Goal: Task Accomplishment & Management: Manage account settings

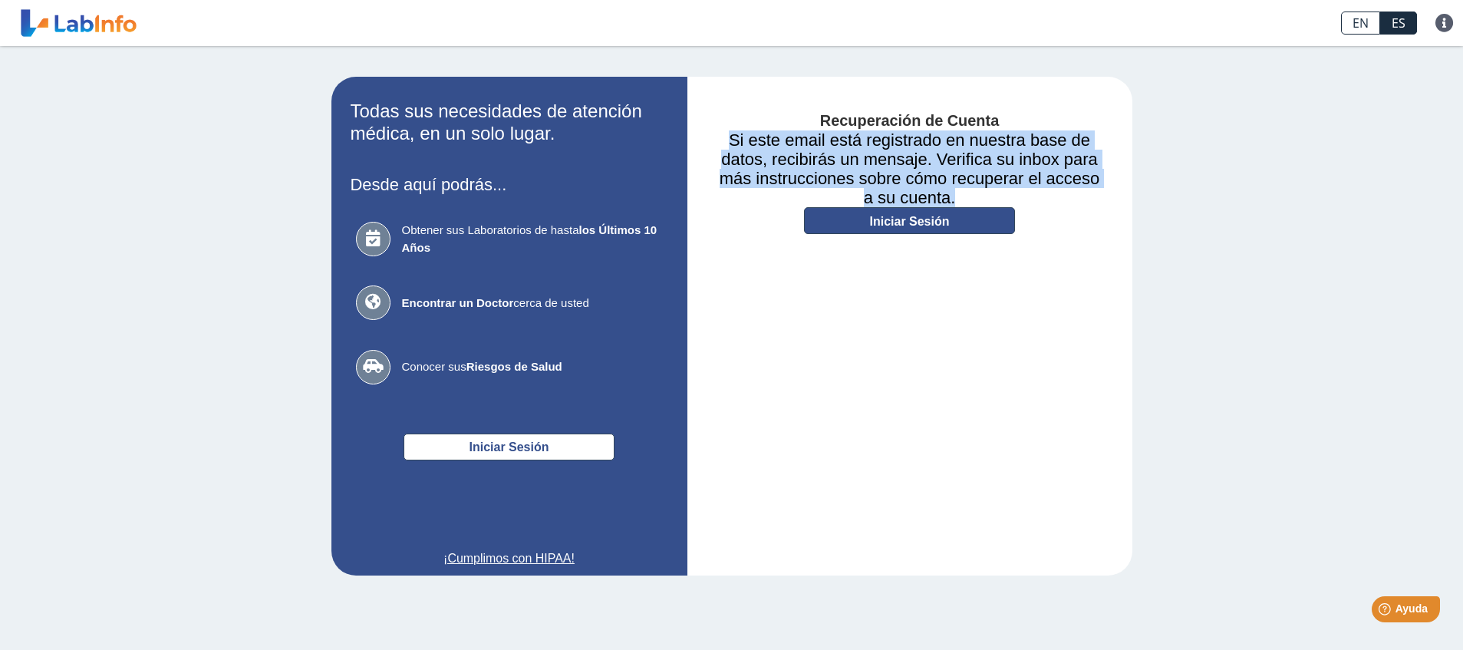
click at [904, 228] on link "Iniciar Sesión" at bounding box center [909, 220] width 211 height 27
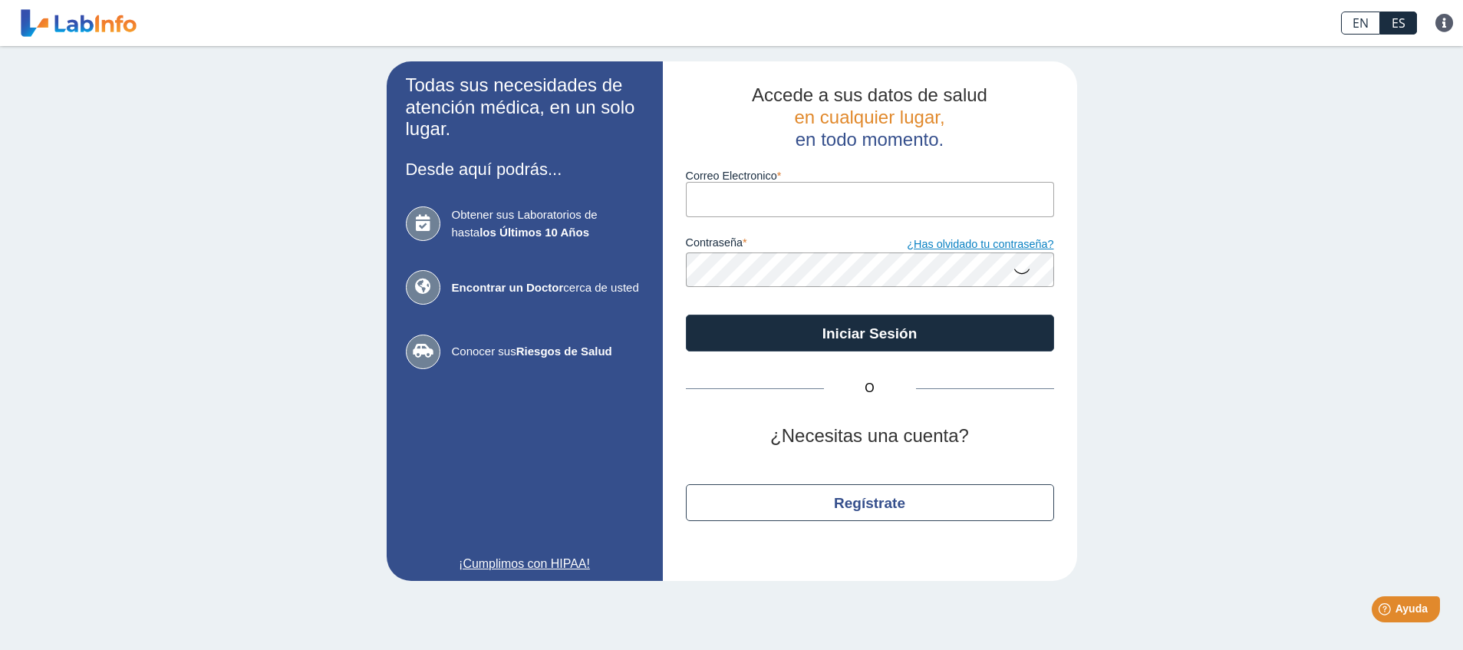
click at [961, 239] on link "¿Has olvidado tu contraseña?" at bounding box center [962, 244] width 184 height 17
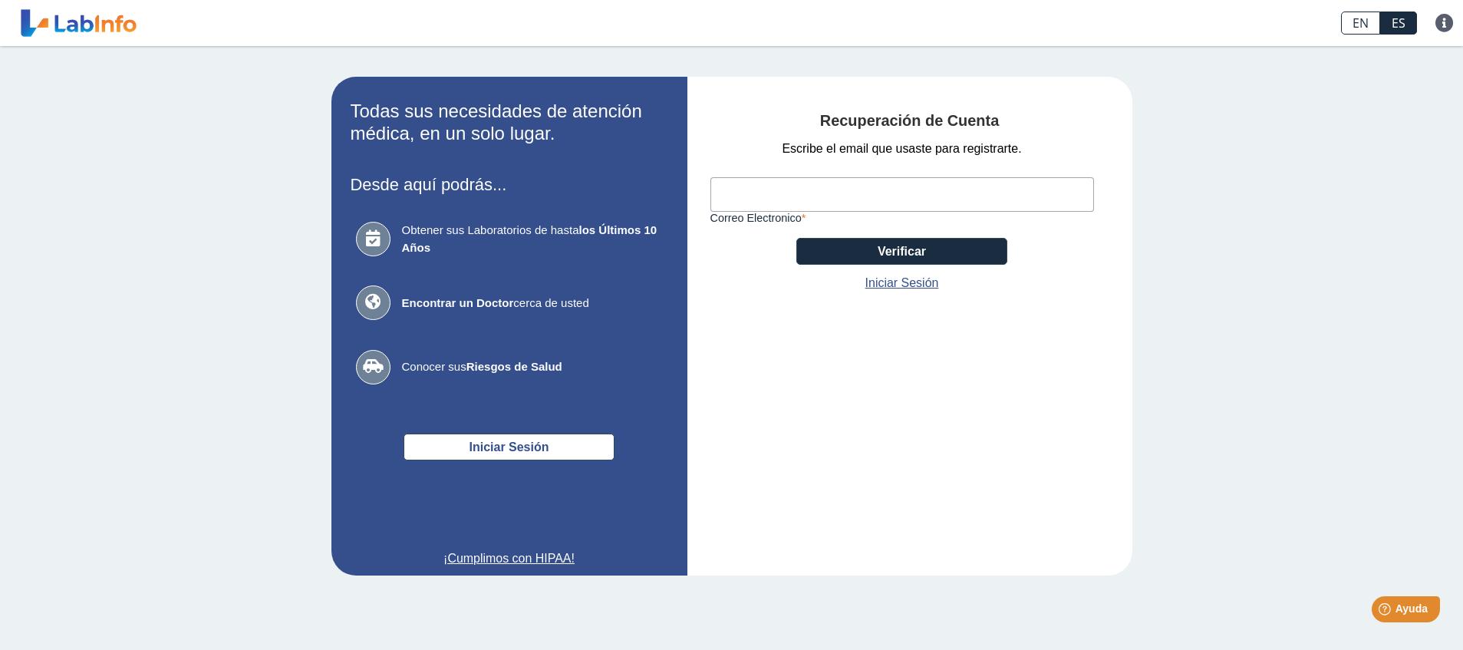
paste input "[PERSON_NAME][EMAIL_ADDRESS][DOMAIN_NAME]"
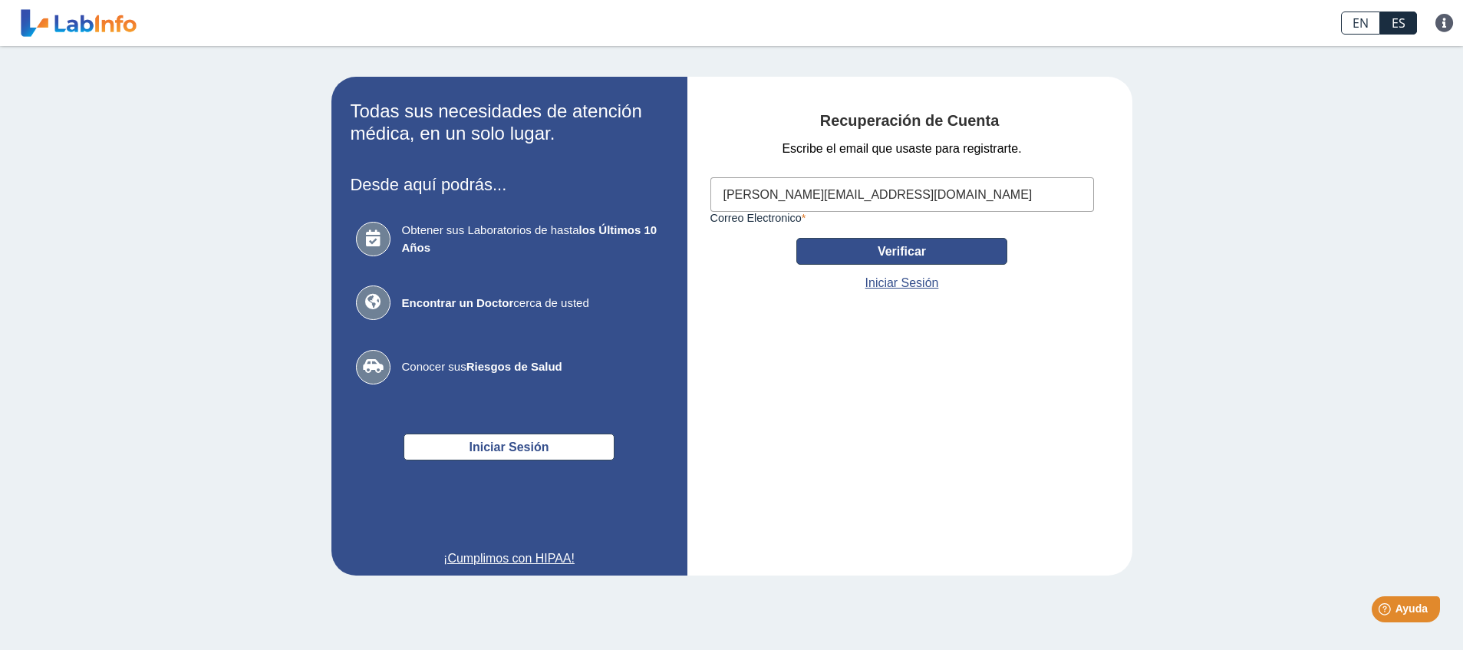
type input "[PERSON_NAME][EMAIL_ADDRESS][DOMAIN_NAME]"
click at [884, 259] on button "Verificar" at bounding box center [901, 251] width 211 height 27
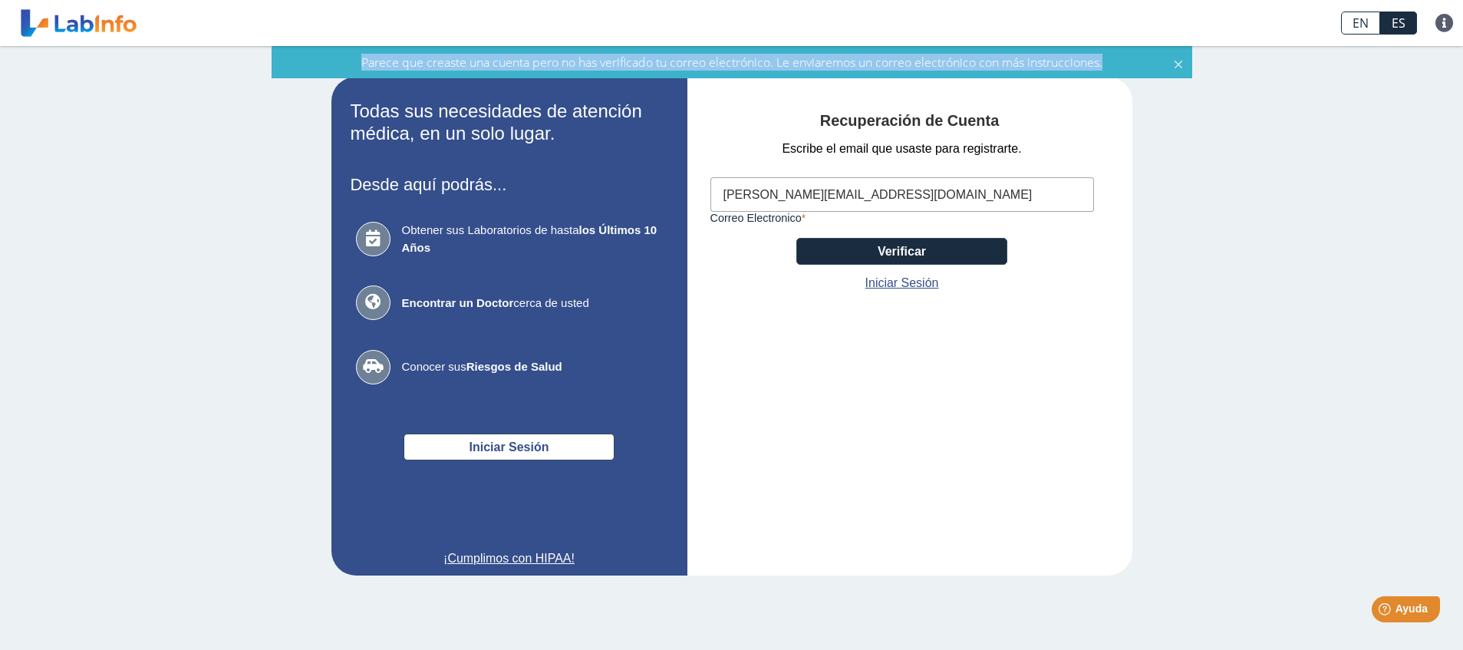
drag, startPoint x: 1064, startPoint y: 58, endPoint x: 364, endPoint y: 57, distance: 700.5
click at [346, 54] on div "Parece que creaste una cuenta pero no has verificado tu correo electrónico. Le …" at bounding box center [732, 62] width 772 height 17
copy span "Parece que creaste una cuenta pero no has verificado tu correo electrónico. Le …"
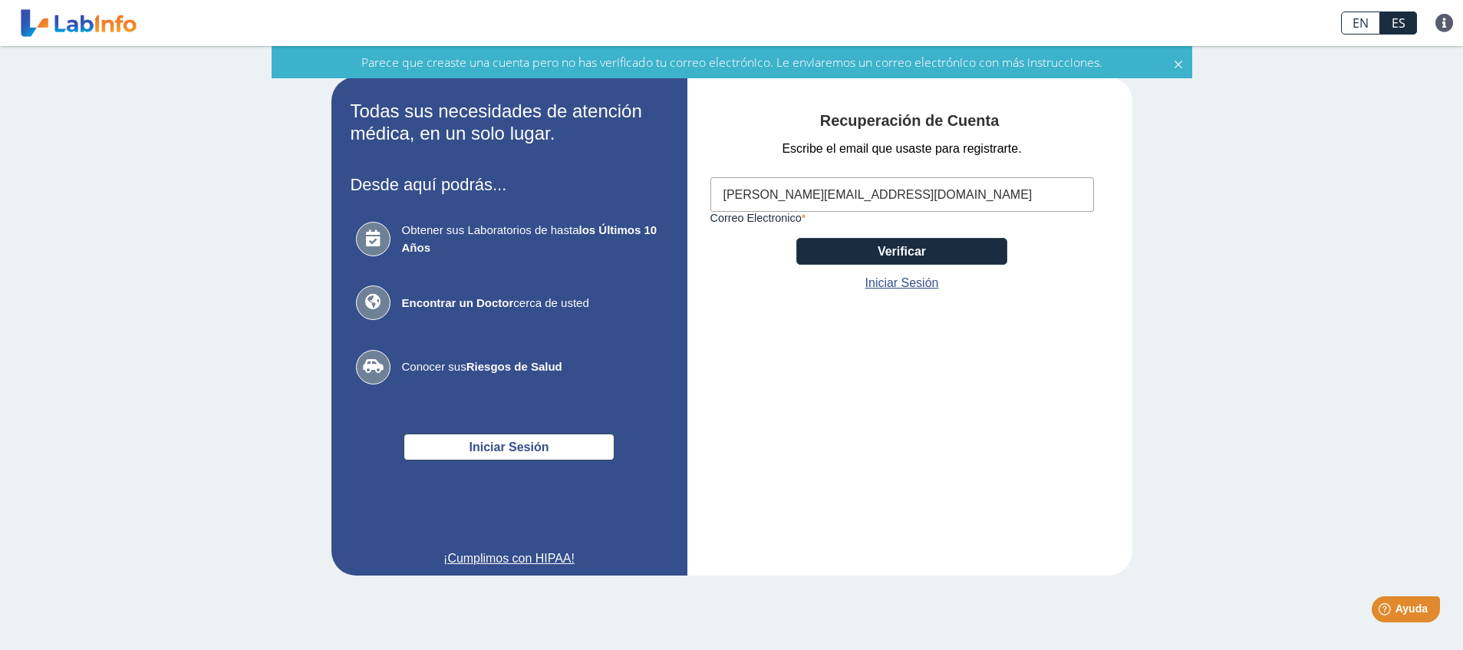
click at [1180, 70] on icon at bounding box center [1178, 62] width 12 height 17
